Goal: Navigation & Orientation: Understand site structure

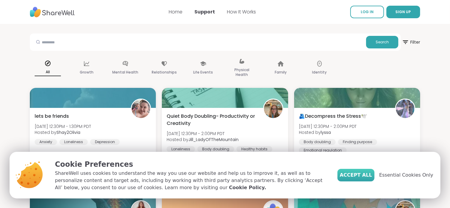
click at [369, 177] on span "Accept All" at bounding box center [356, 175] width 32 height 7
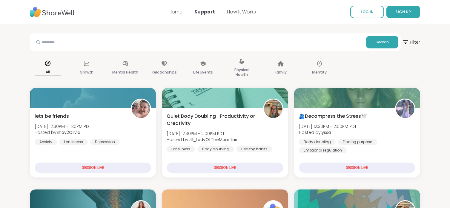
click at [173, 11] on link "Home" at bounding box center [176, 11] width 14 height 7
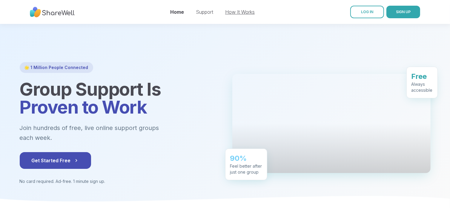
click at [233, 12] on link "How It Works" at bounding box center [240, 12] width 30 height 6
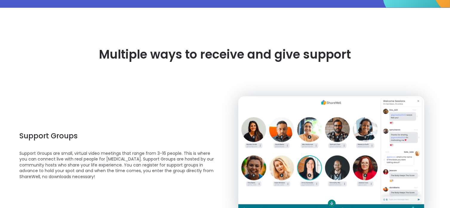
scroll to position [175, 0]
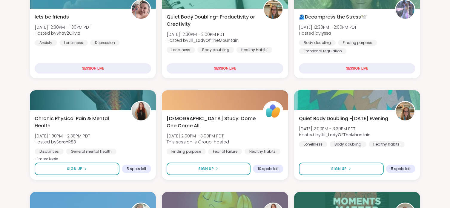
scroll to position [111, 0]
